Goal: Information Seeking & Learning: Understand process/instructions

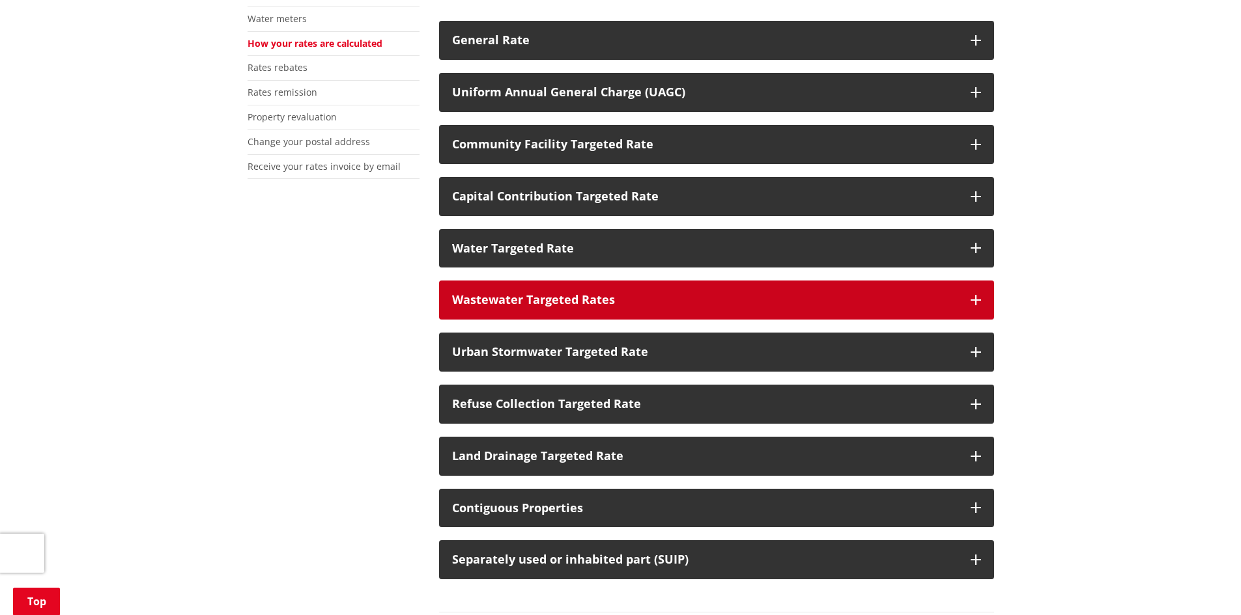
scroll to position [391, 0]
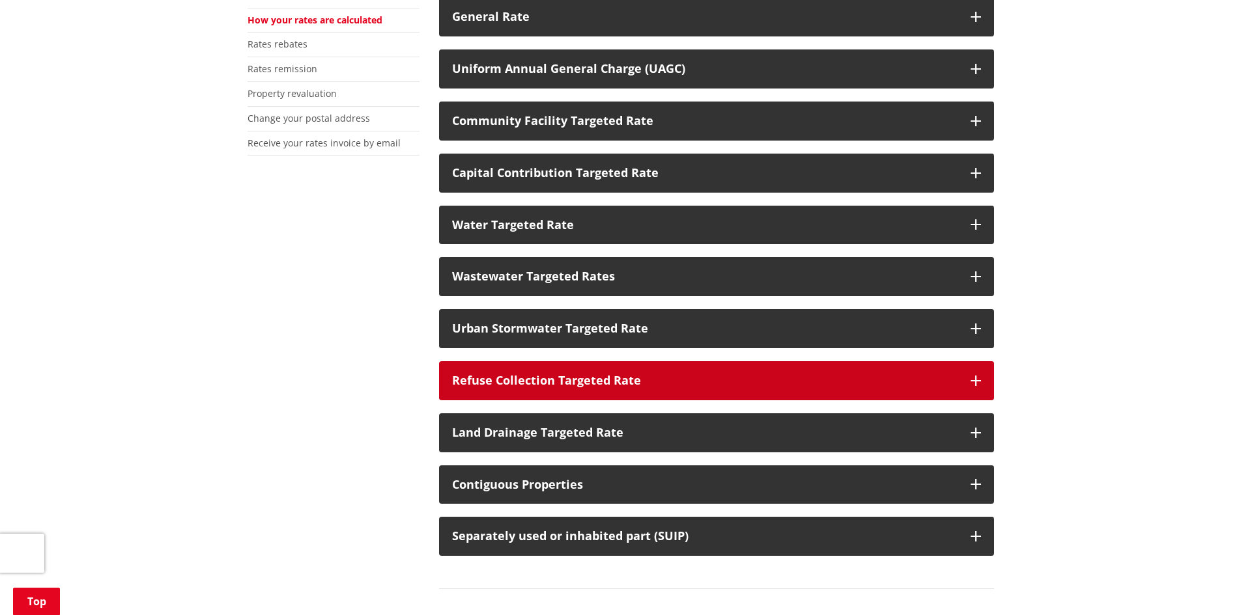
click at [638, 384] on div "Refuse Collection Targeted Rate" at bounding box center [704, 380] width 505 height 13
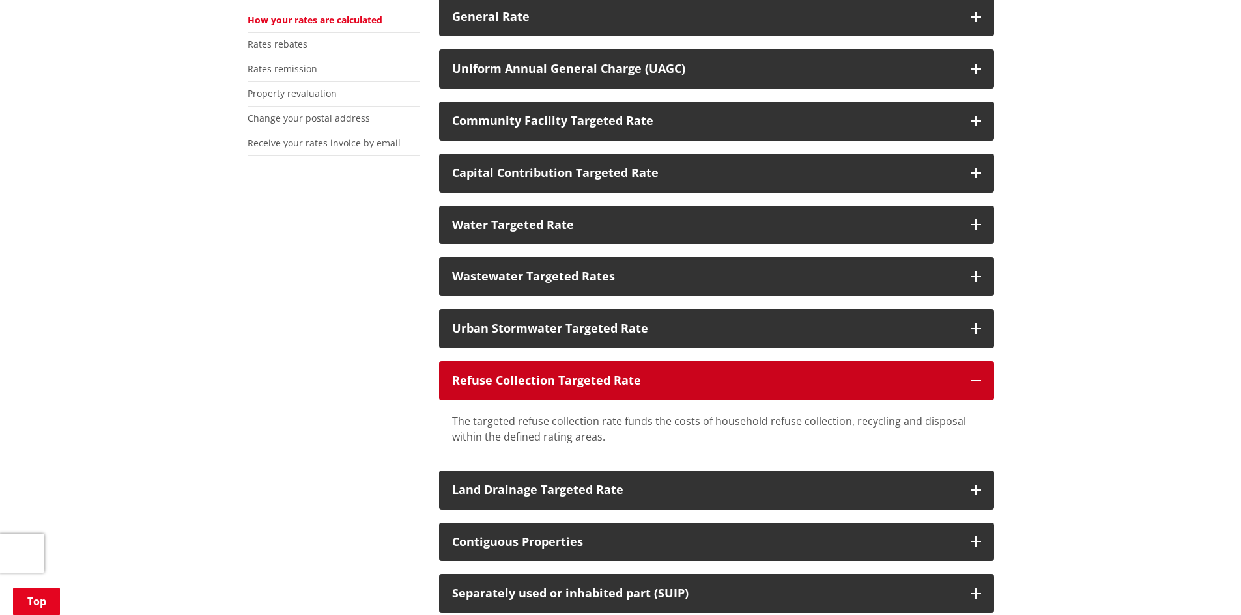
click at [635, 382] on div "Refuse Collection Targeted Rate" at bounding box center [704, 380] width 505 height 13
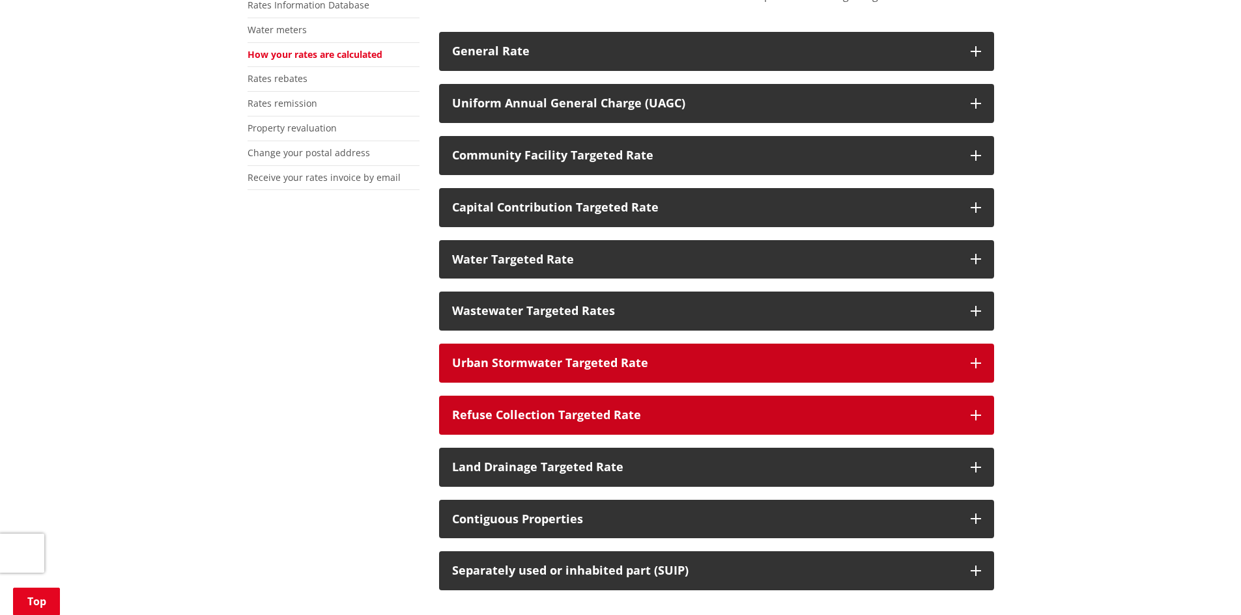
scroll to position [326, 0]
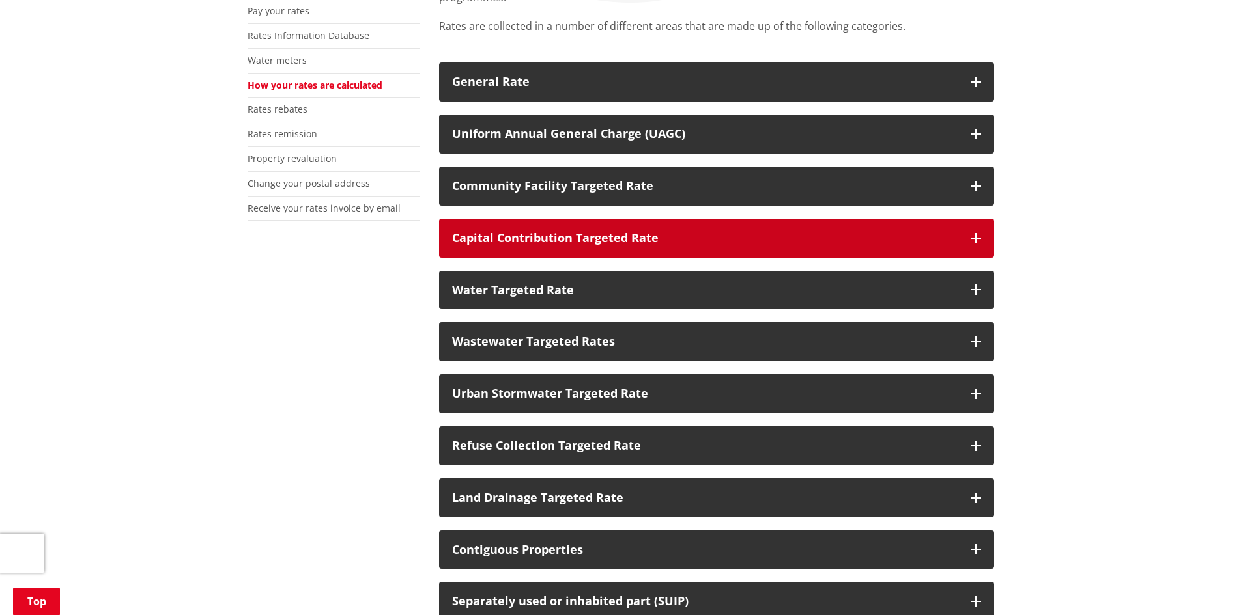
click at [647, 224] on button "Capital Contribution Targeted Rate" at bounding box center [716, 238] width 555 height 39
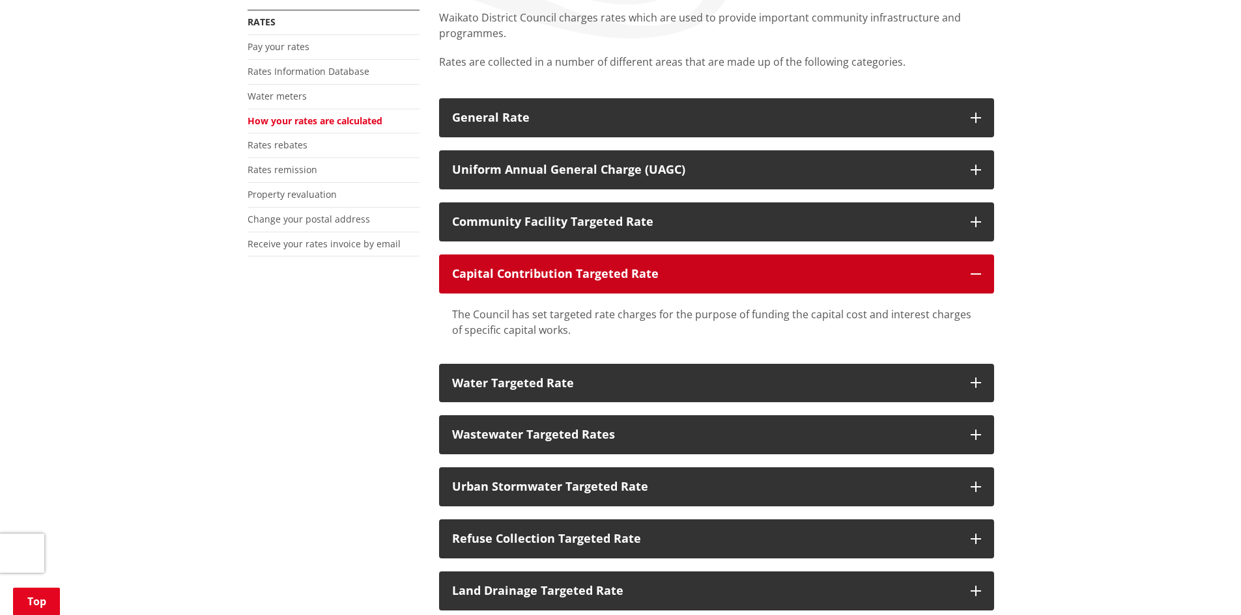
scroll to position [260, 0]
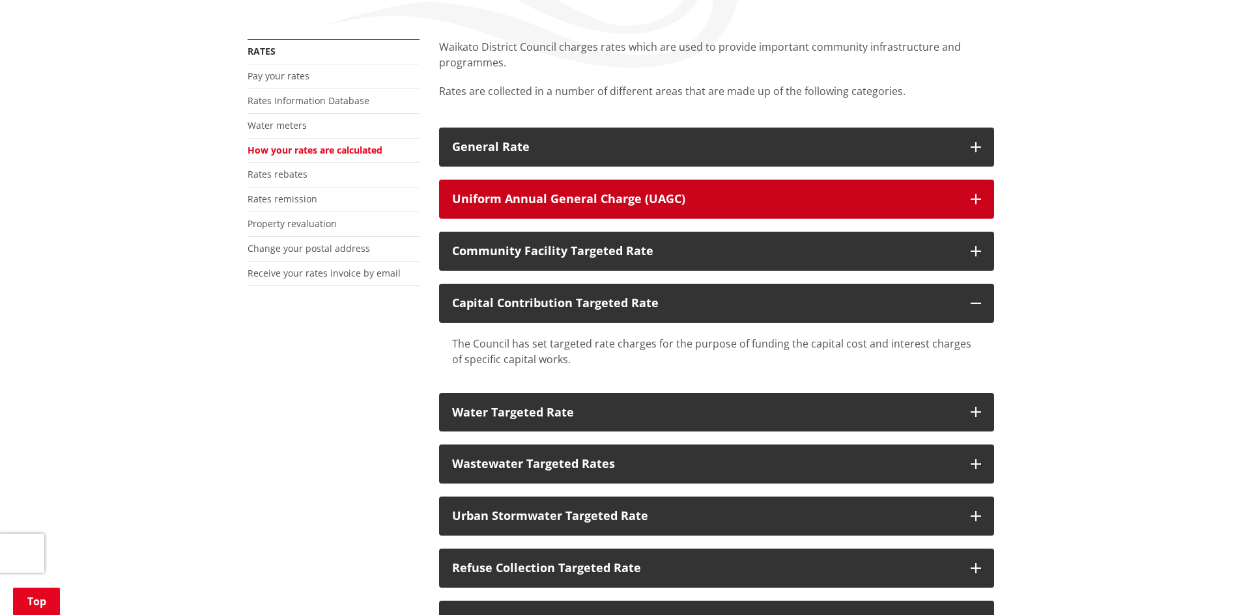
click at [680, 208] on button "Uniform Annual General Charge (UAGC)" at bounding box center [716, 199] width 555 height 39
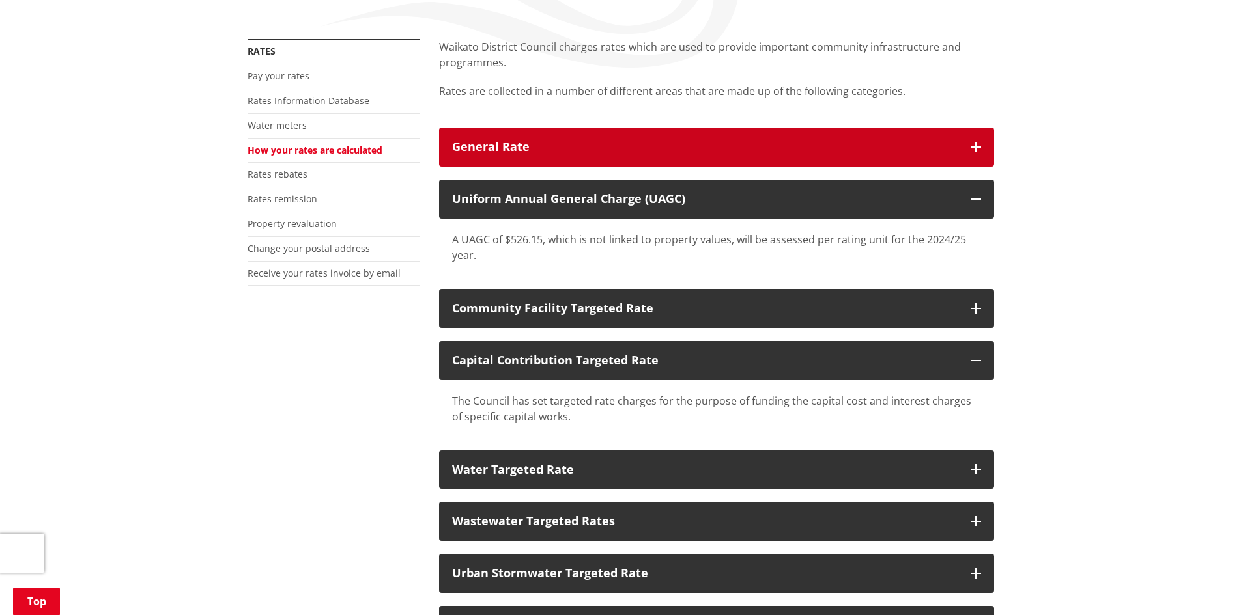
click at [692, 156] on button "General Rate" at bounding box center [716, 147] width 555 height 39
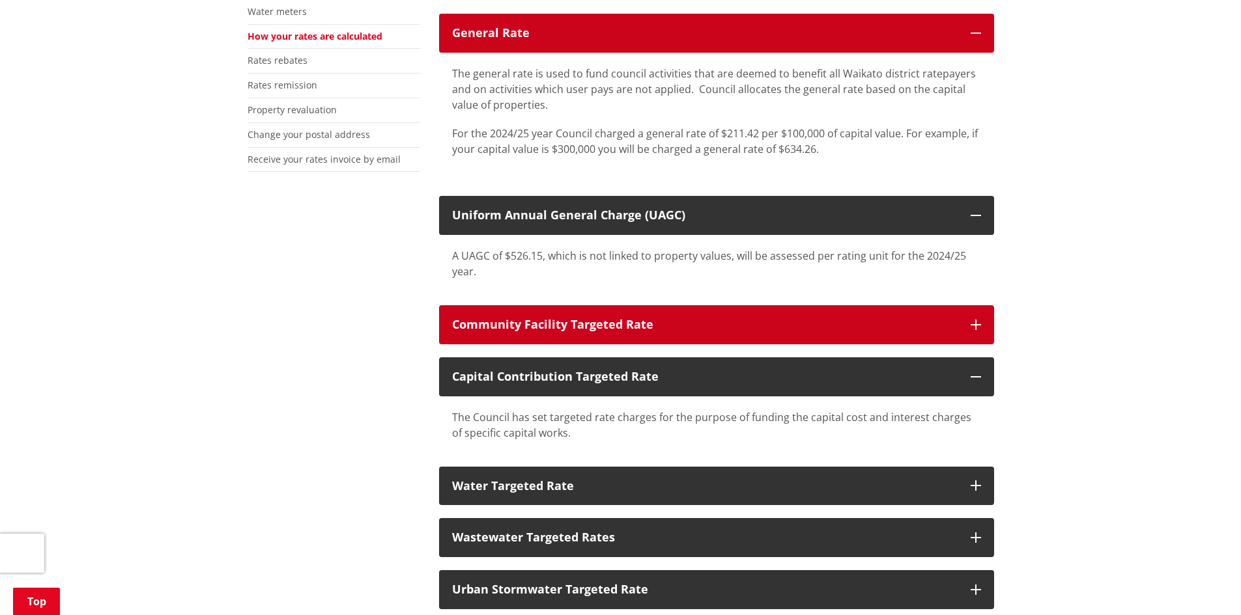
scroll to position [391, 0]
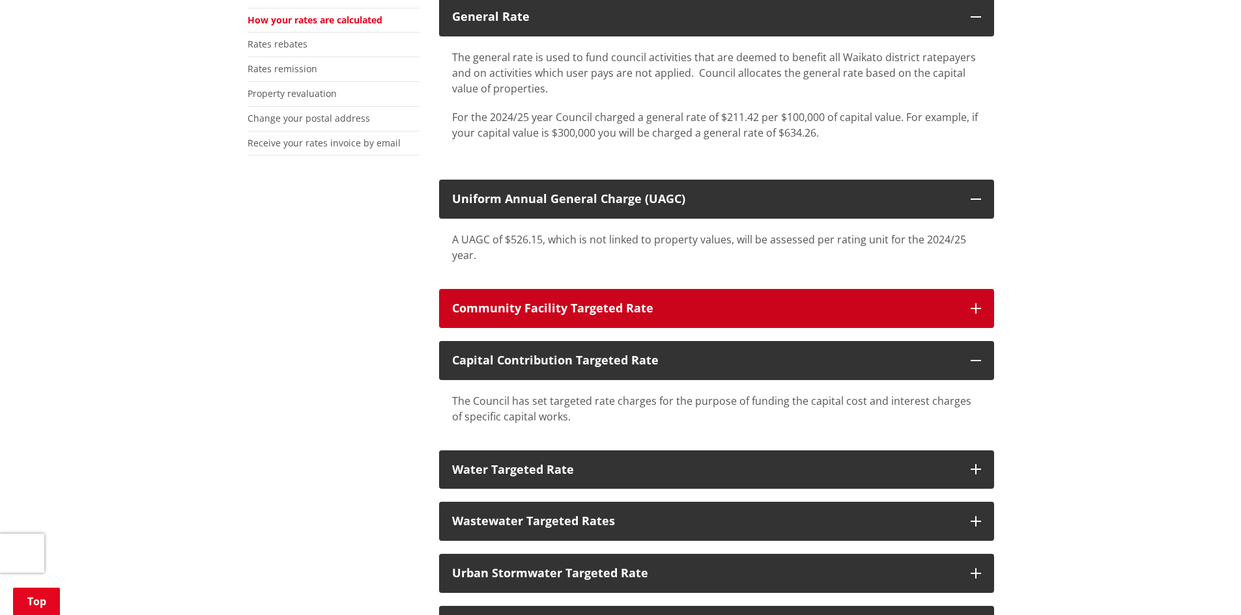
click at [805, 302] on div "Community Facility Targeted Rate" at bounding box center [704, 308] width 505 height 13
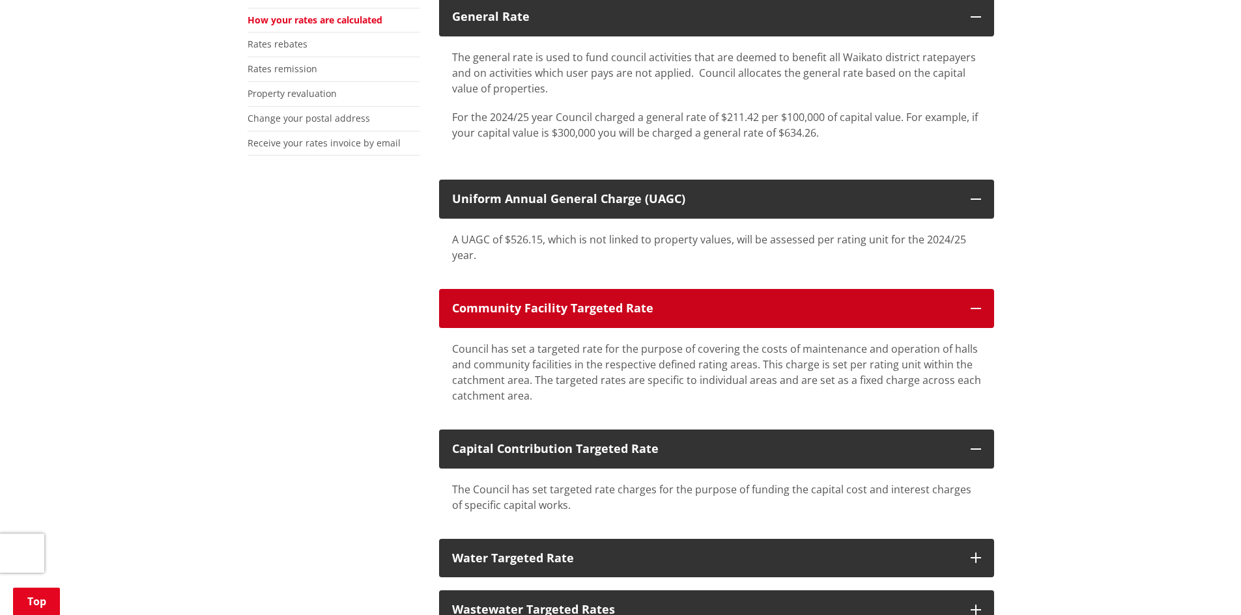
click at [890, 303] on div "Community Facility Targeted Rate" at bounding box center [704, 308] width 505 height 13
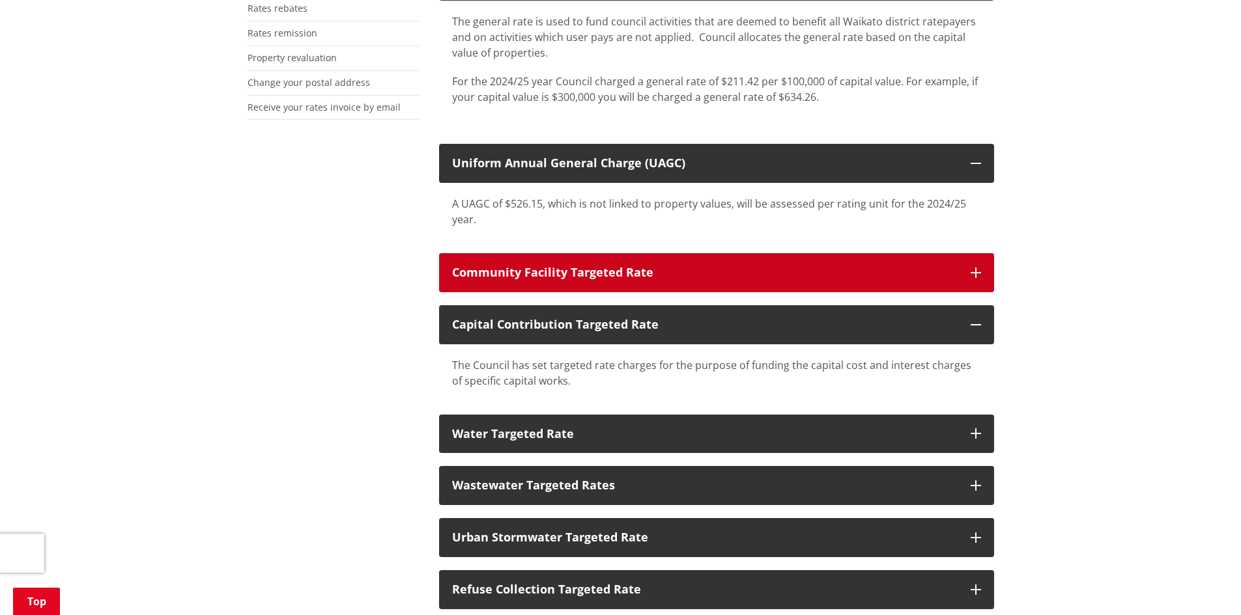
scroll to position [456, 0]
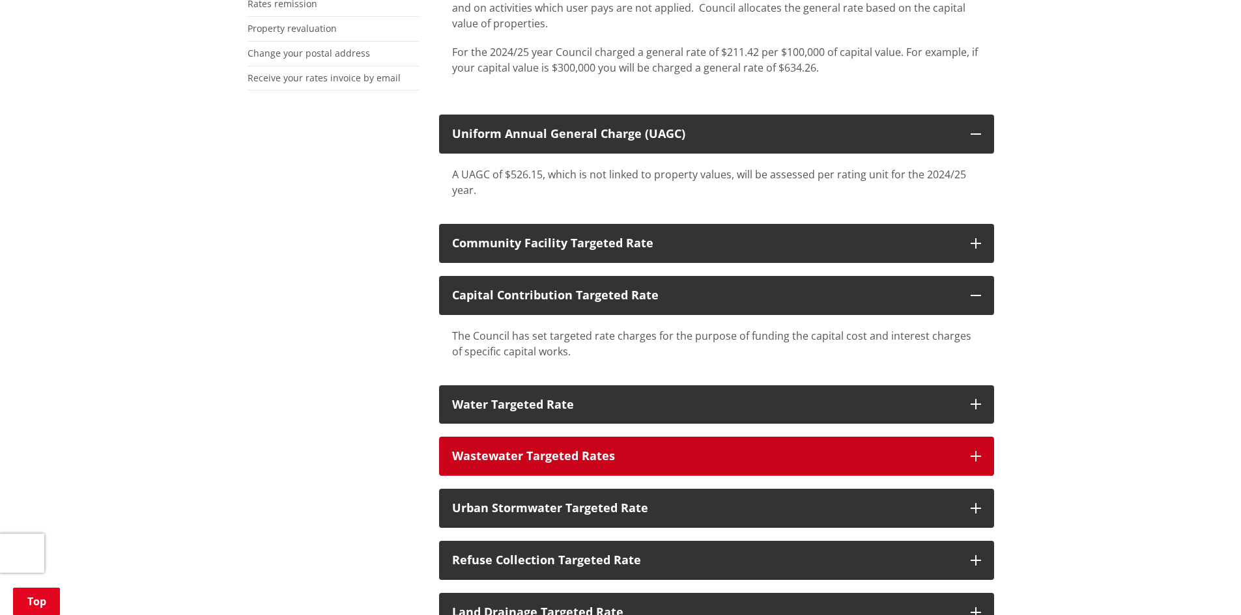
click at [718, 451] on div "Wastewater Targeted Rates" at bounding box center [704, 456] width 505 height 13
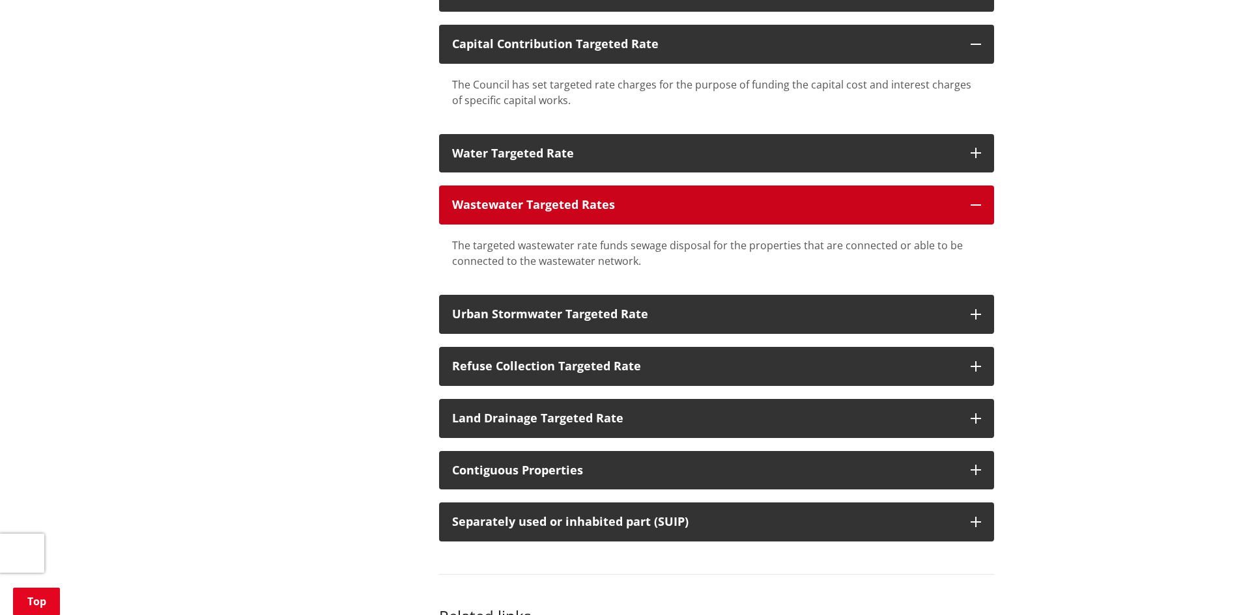
scroll to position [716, 0]
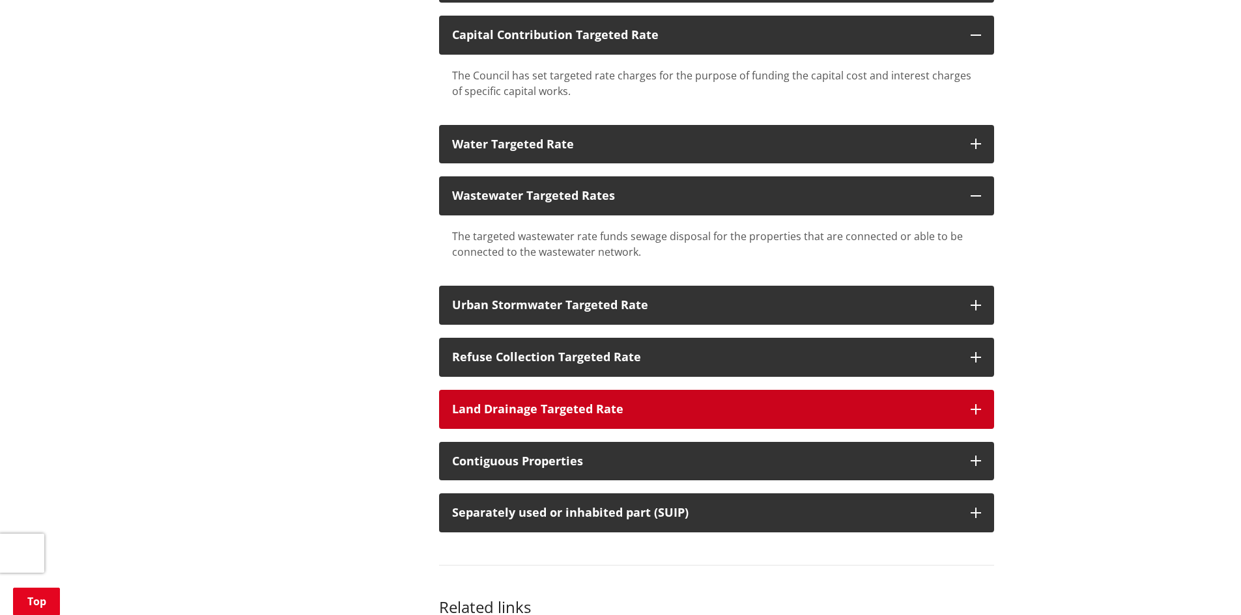
click at [667, 411] on div "Land Drainage Targeted Rate" at bounding box center [704, 409] width 505 height 13
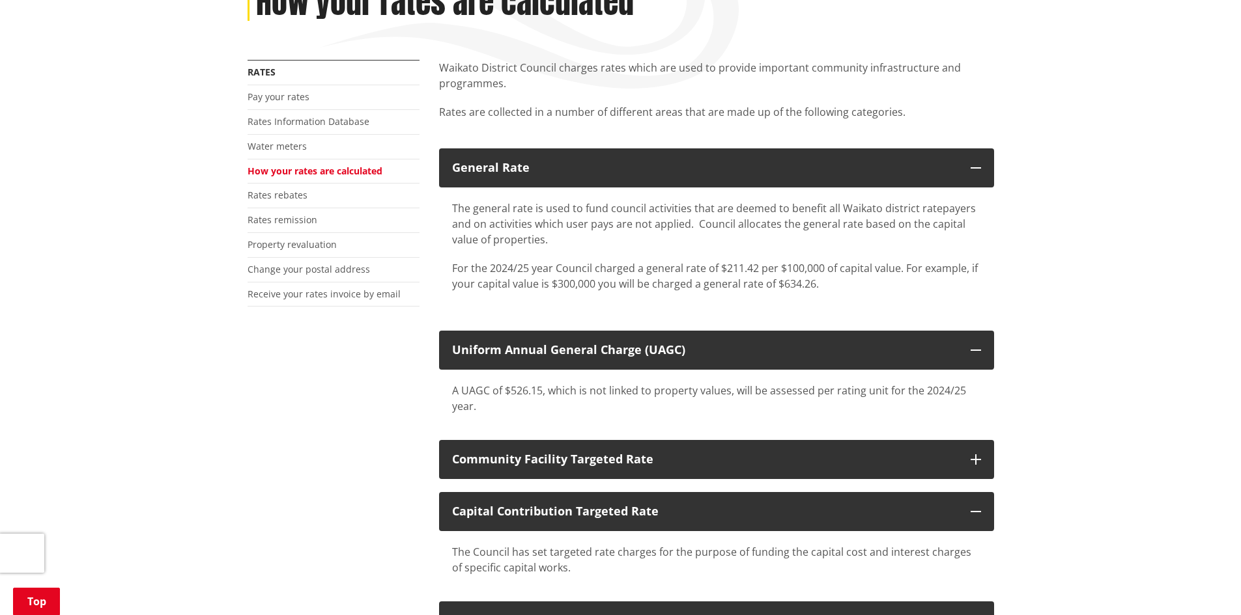
scroll to position [65, 0]
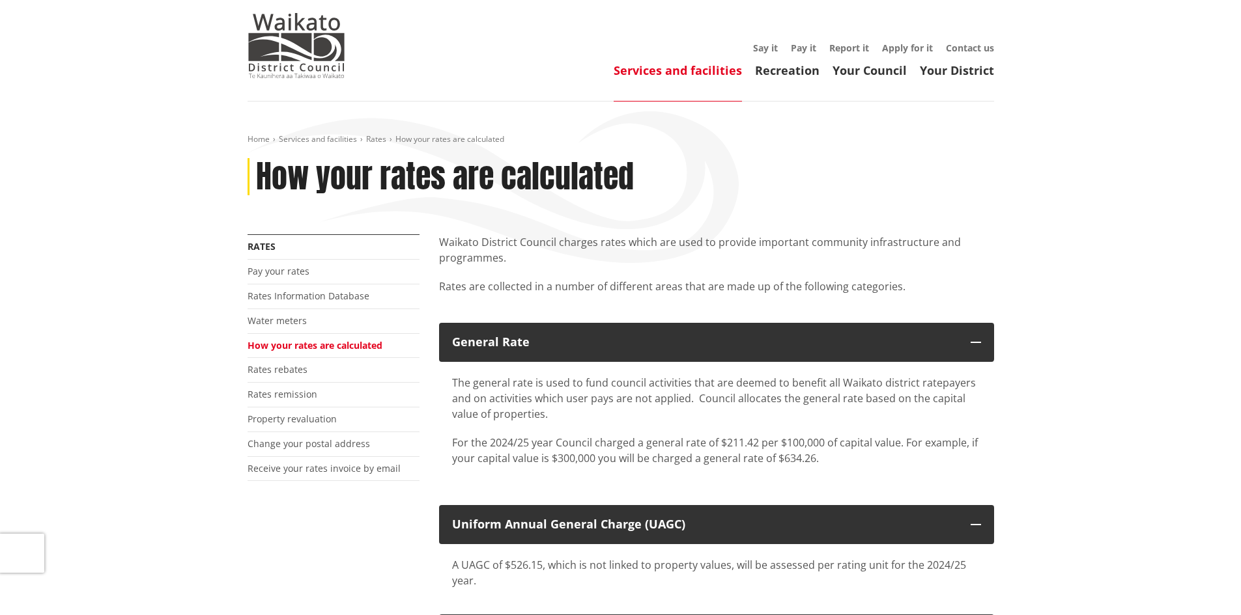
click at [643, 260] on p "Waikato District Council charges rates which are used to provide important comm…" at bounding box center [716, 249] width 555 height 31
